Goal: Find specific page/section

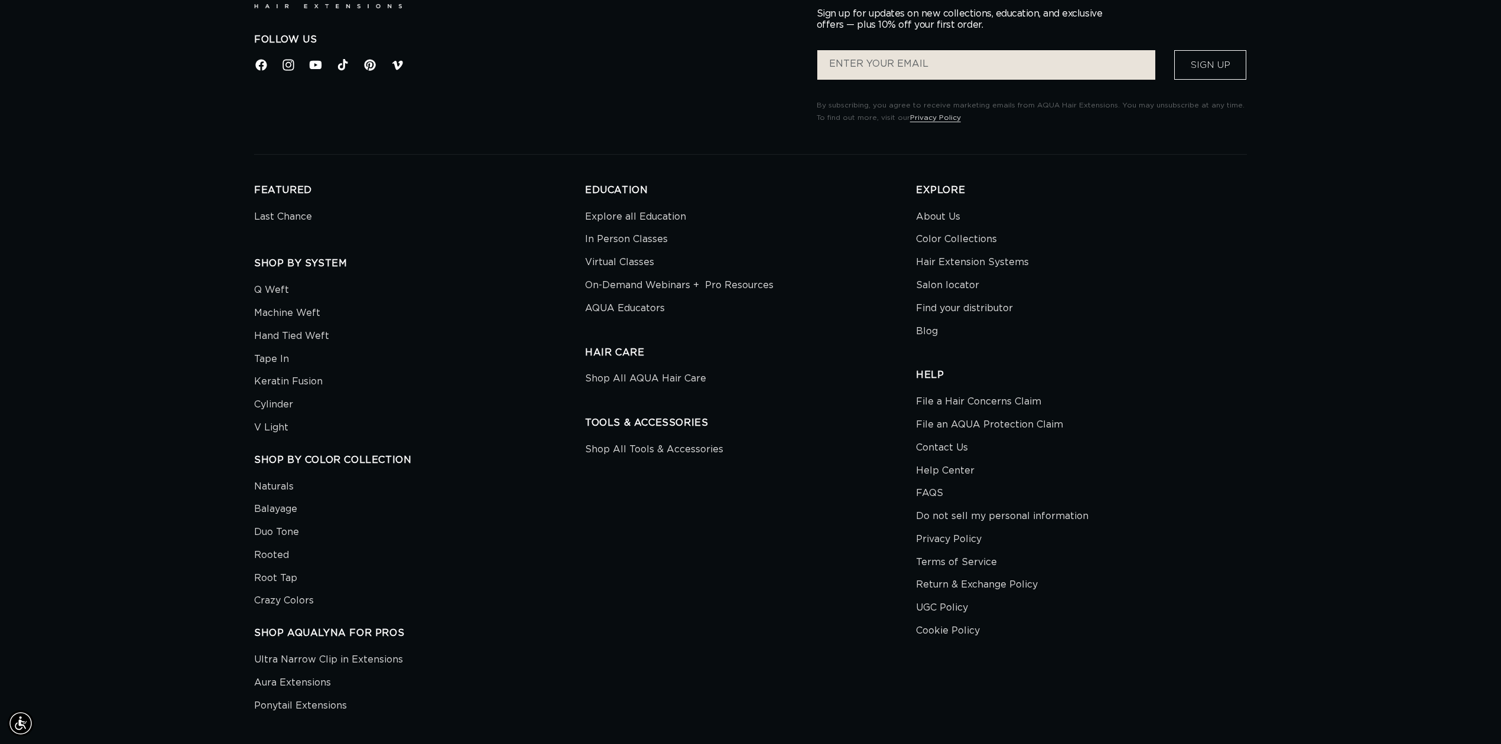
scroll to position [4285, 0]
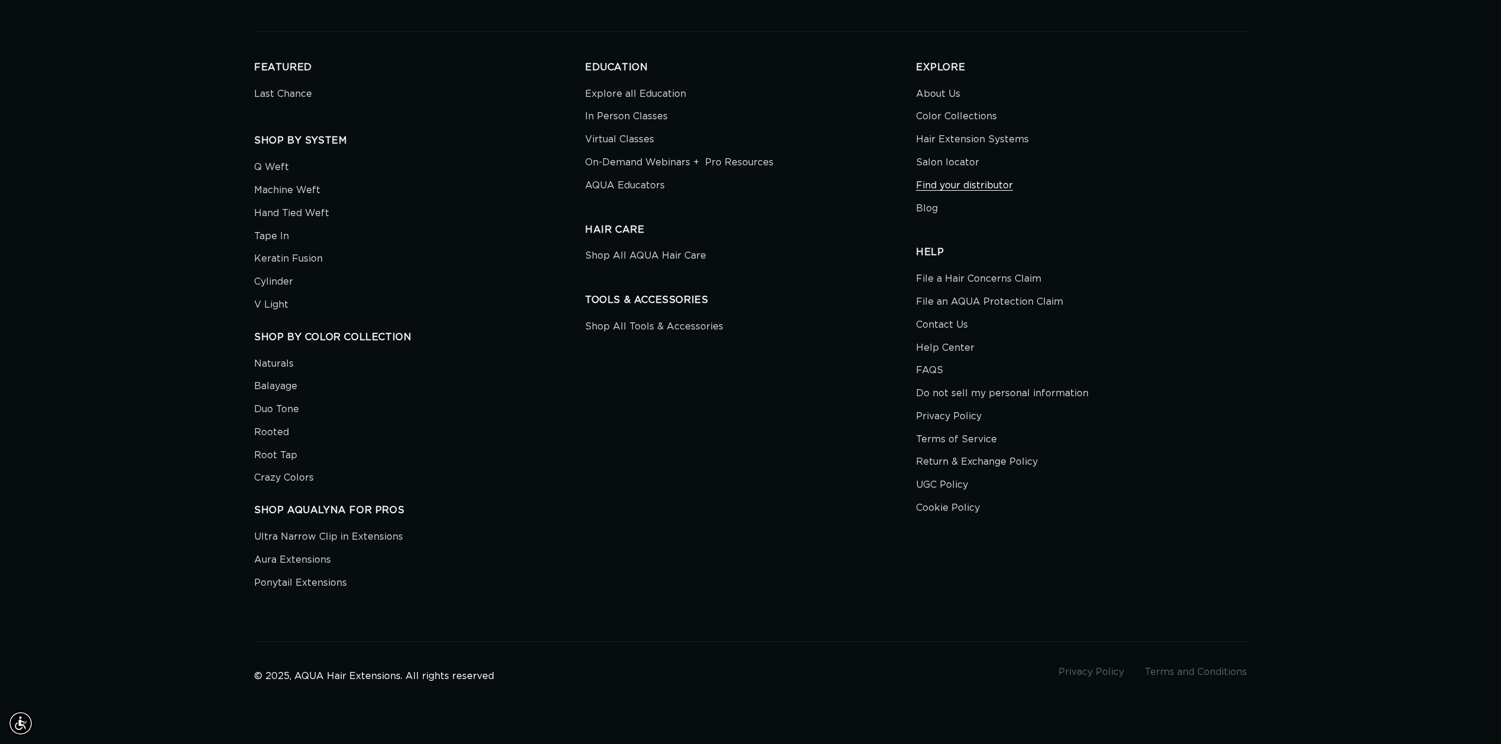
click at [954, 184] on link "Find your distributor" at bounding box center [964, 185] width 97 height 23
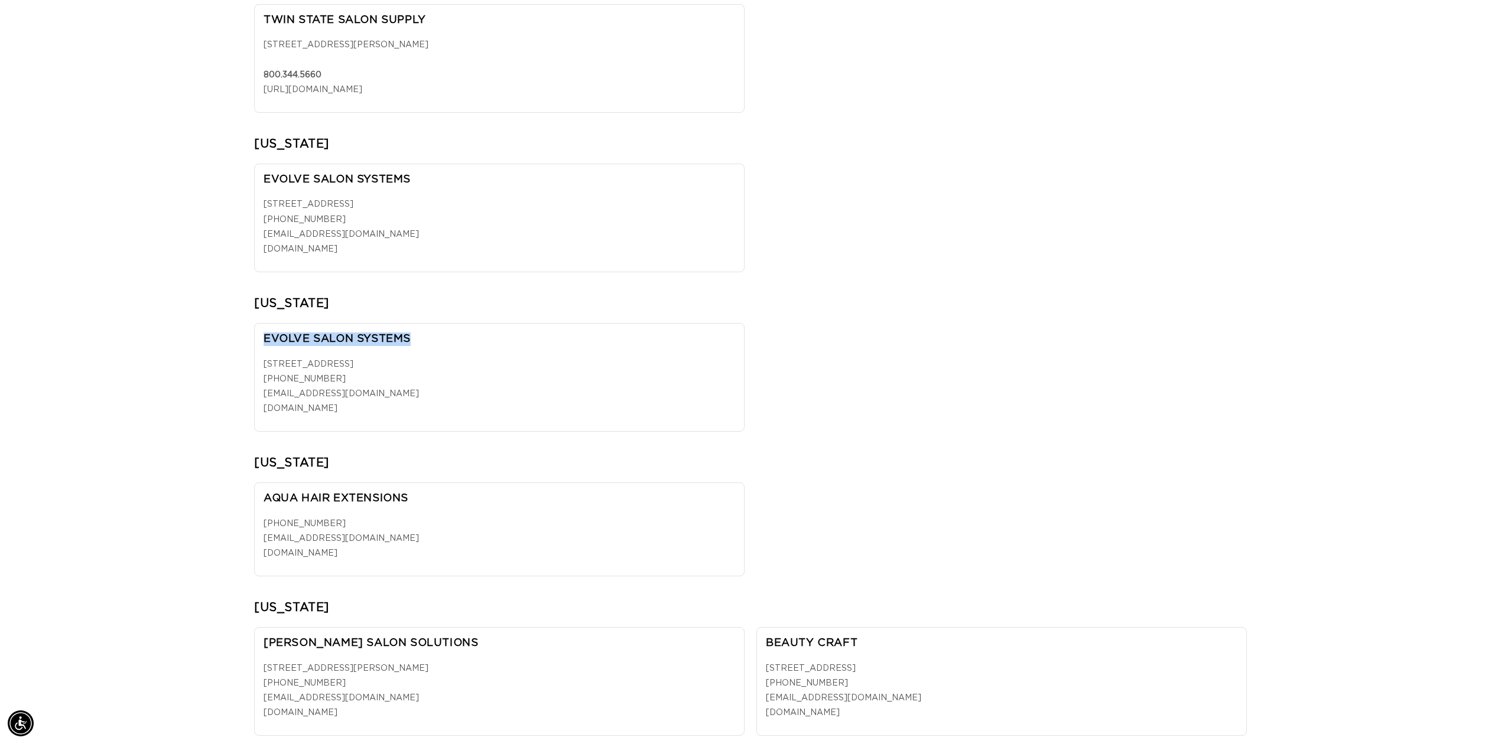
drag, startPoint x: 419, startPoint y: 343, endPoint x: 255, endPoint y: 349, distance: 163.8
click at [255, 349] on div "EVOLVE SALON SYSTEMS [STREET_ADDRESS] [PHONE_NUMBER] [EMAIL_ADDRESS][DOMAIN_NAM…" at bounding box center [499, 377] width 490 height 109
